Goal: Find specific page/section: Find specific page/section

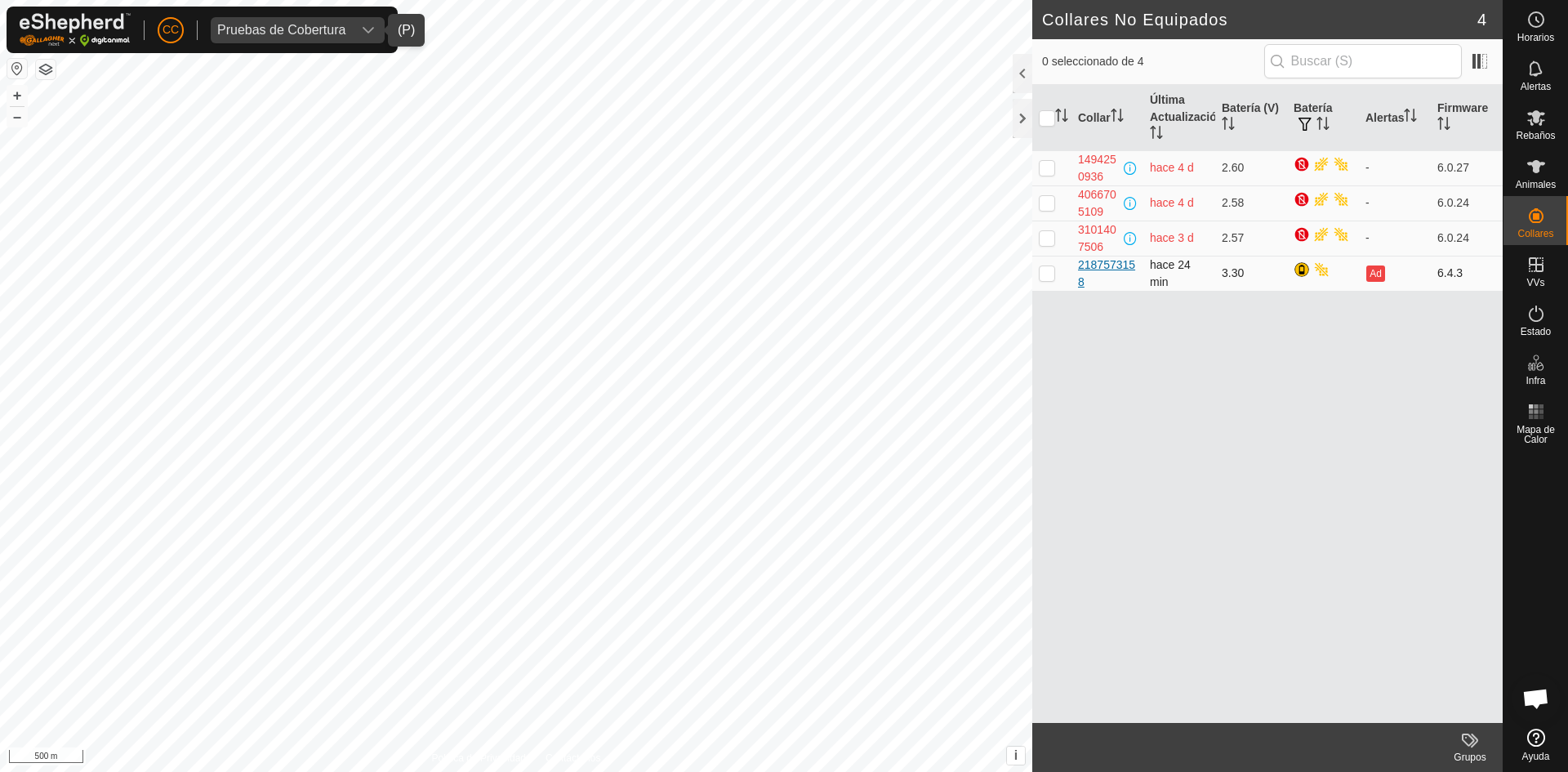
click at [1085, 275] on div "2187573158" at bounding box center [1107, 273] width 59 height 35
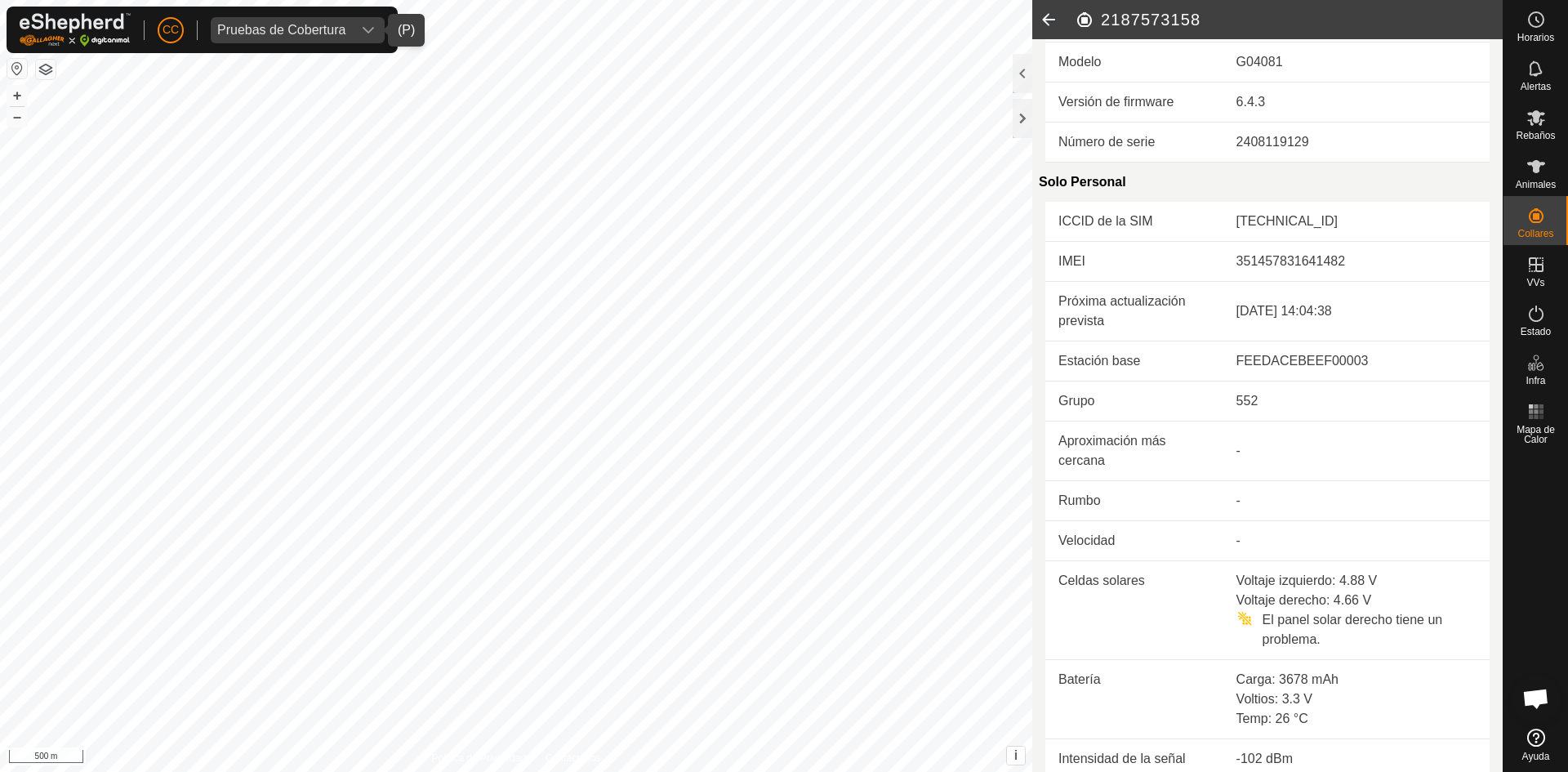
scroll to position [133, 0]
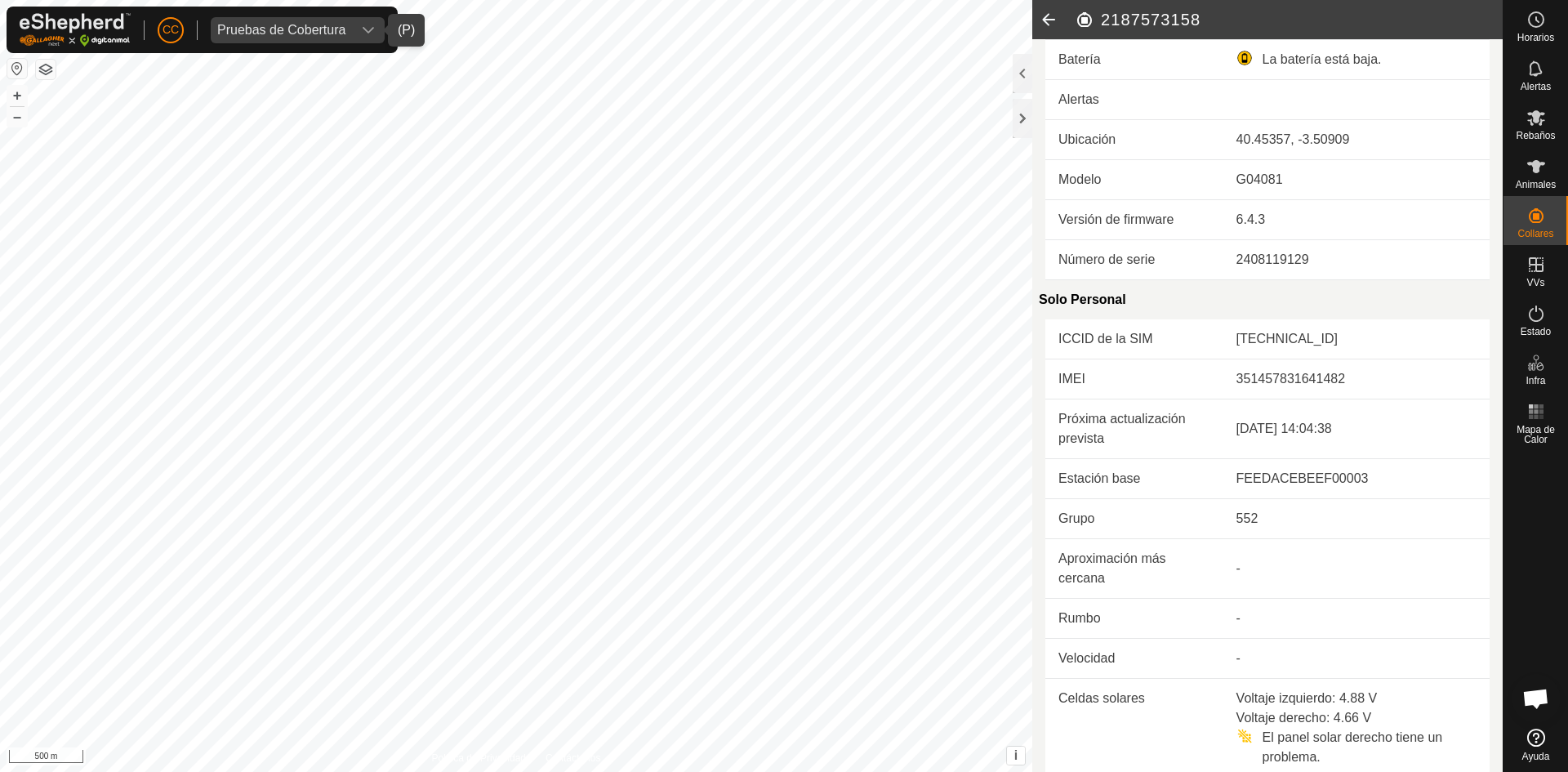
click at [1050, 11] on icon at bounding box center [1048, 20] width 33 height 39
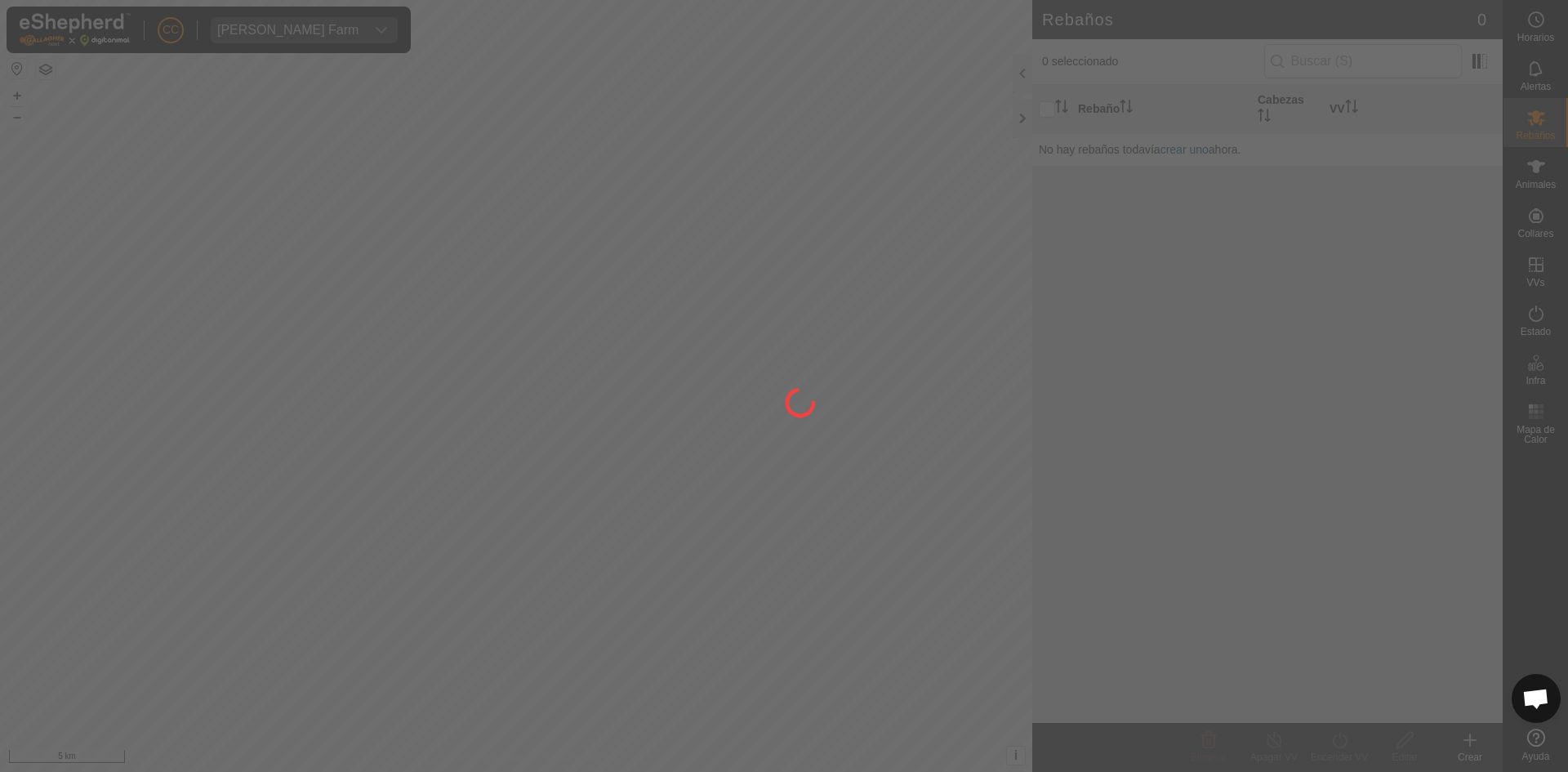
click at [313, 28] on div "[PERSON_NAME] Farm" at bounding box center [287, 30] width 141 height 13
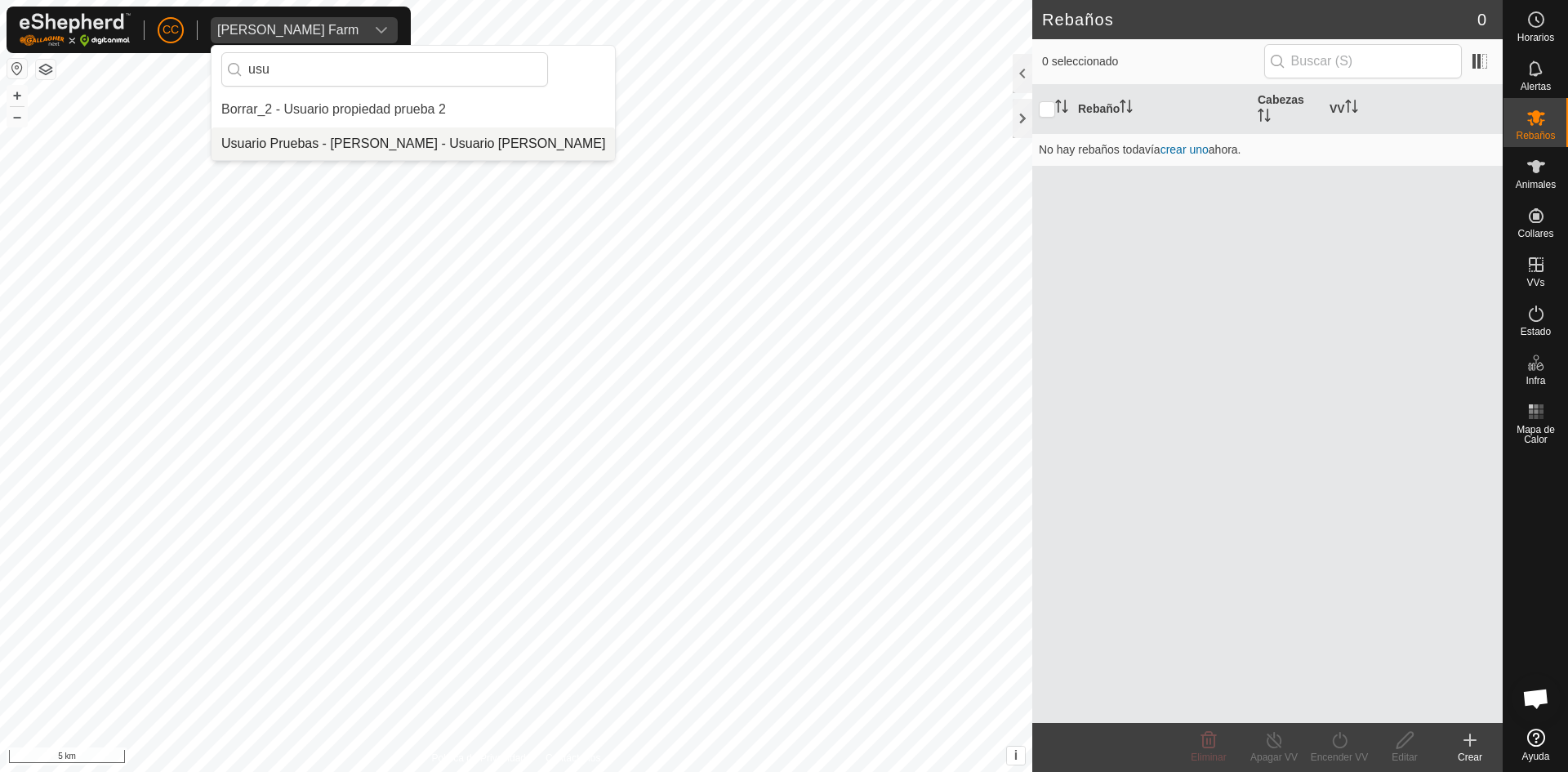
type input "usu"
click at [378, 142] on li "Usuario Pruebas - [PERSON_NAME] - Usuario [PERSON_NAME]" at bounding box center [414, 143] width 404 height 33
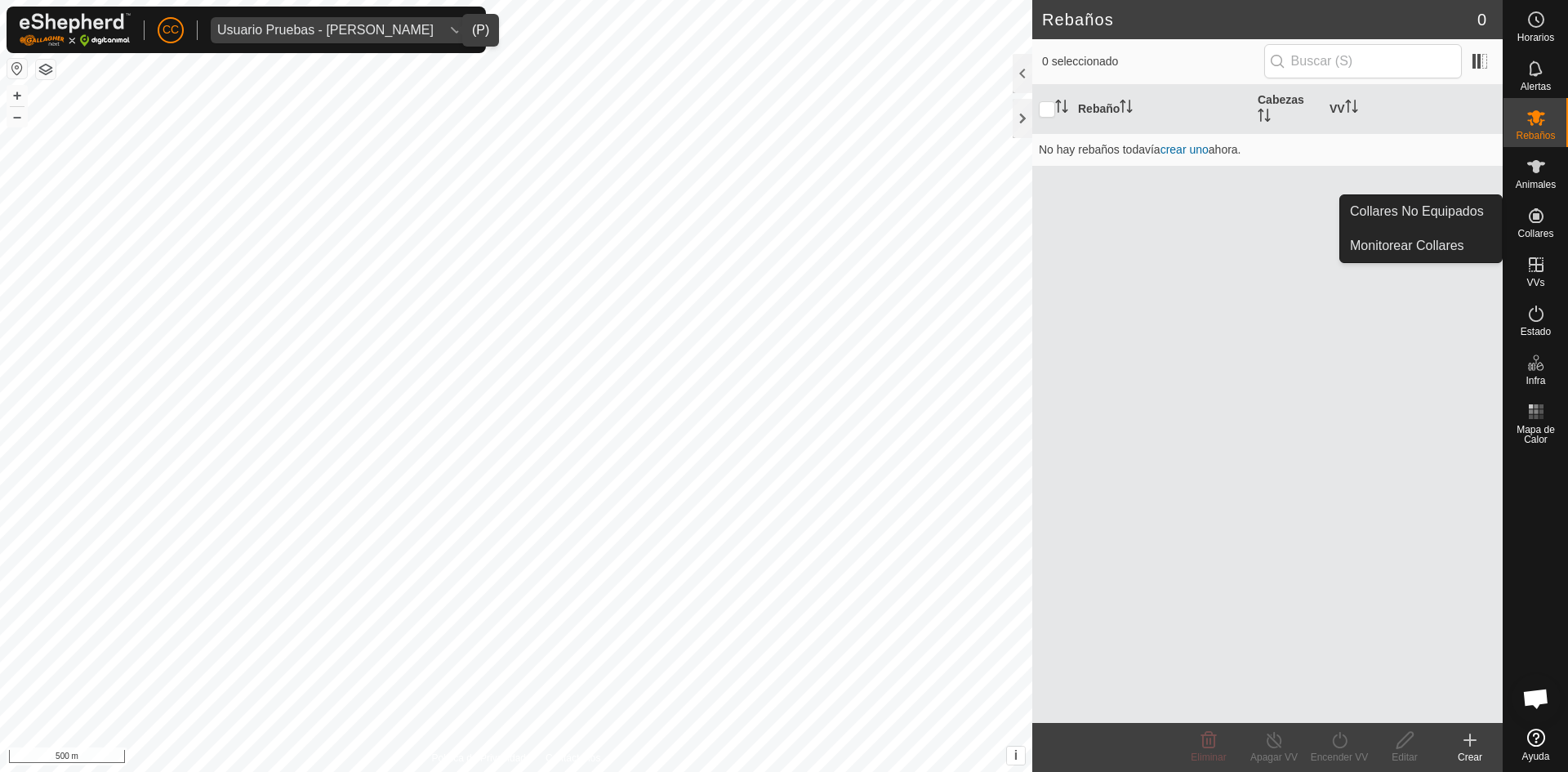
click at [1476, 213] on link "Collares No Equipados" at bounding box center [1420, 211] width 162 height 33
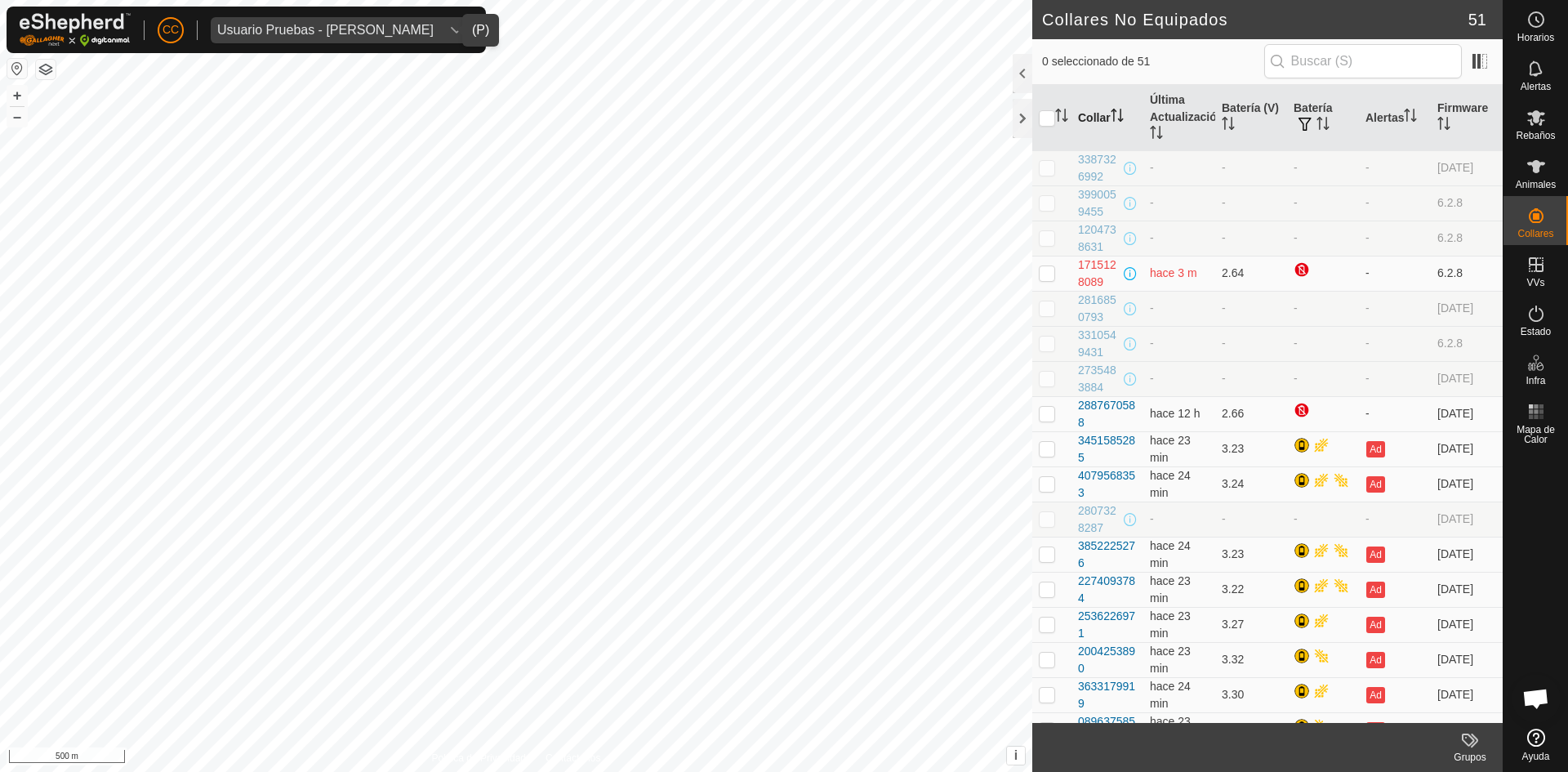
click at [1107, 117] on th "Collar" at bounding box center [1106, 117] width 72 height 66
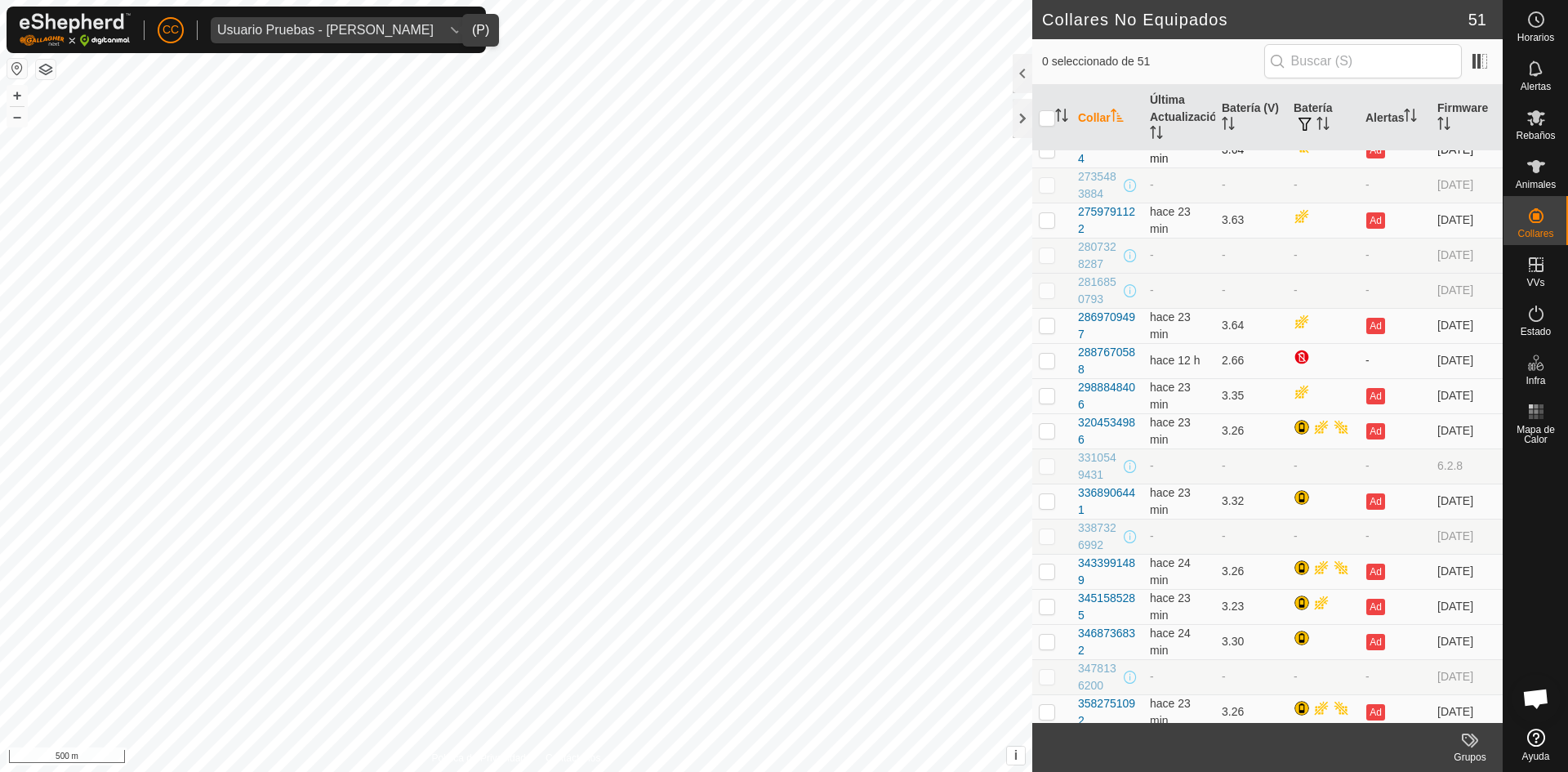
scroll to position [698, 0]
